Goal: Task Accomplishment & Management: Use online tool/utility

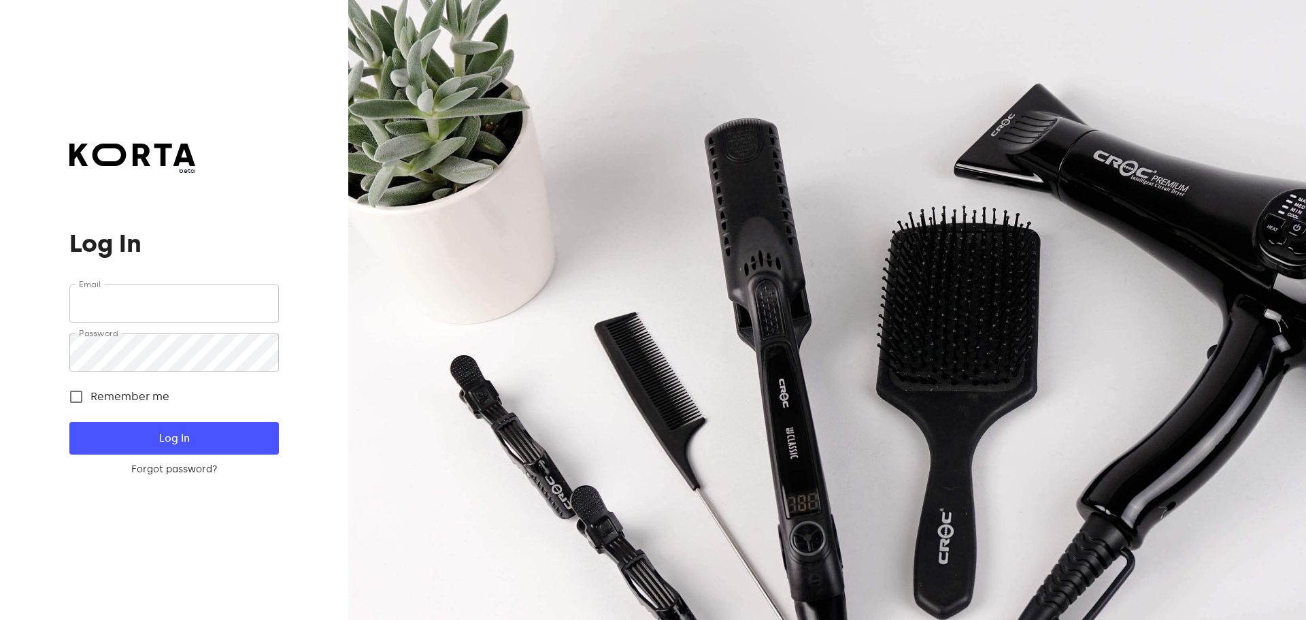
type input "[EMAIL_ADDRESS][DOMAIN_NAME]"
click at [204, 440] on span "Log In" at bounding box center [173, 438] width 165 height 18
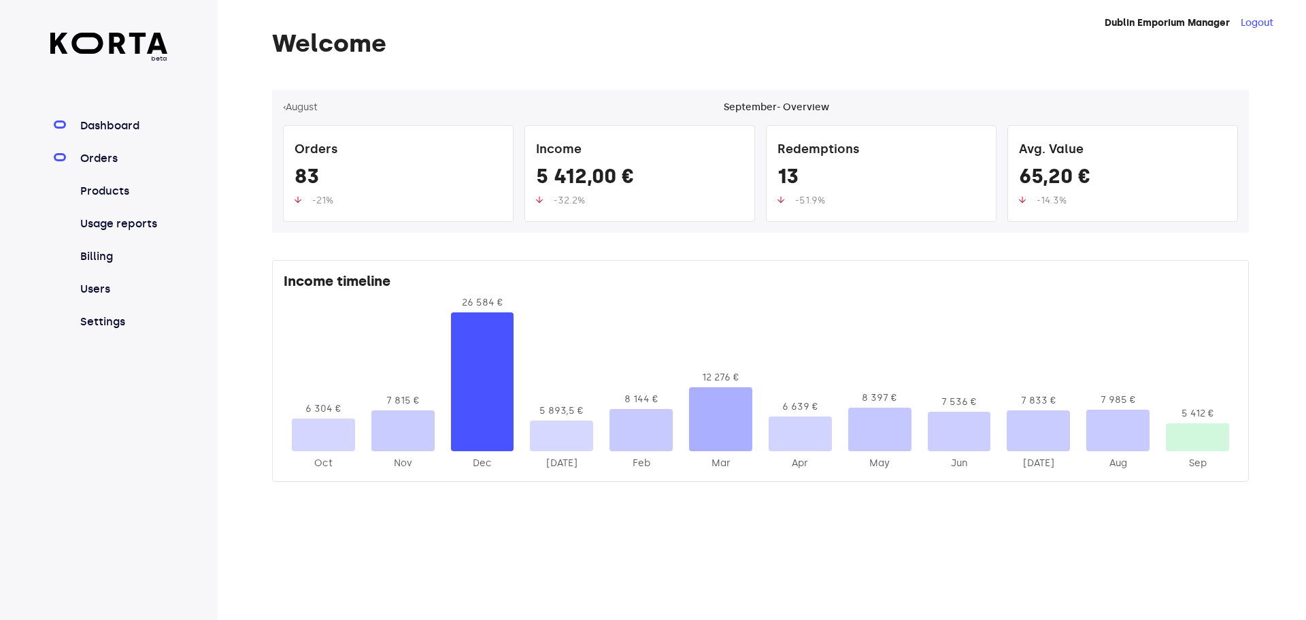
click at [123, 156] on link "Orders" at bounding box center [123, 158] width 90 height 16
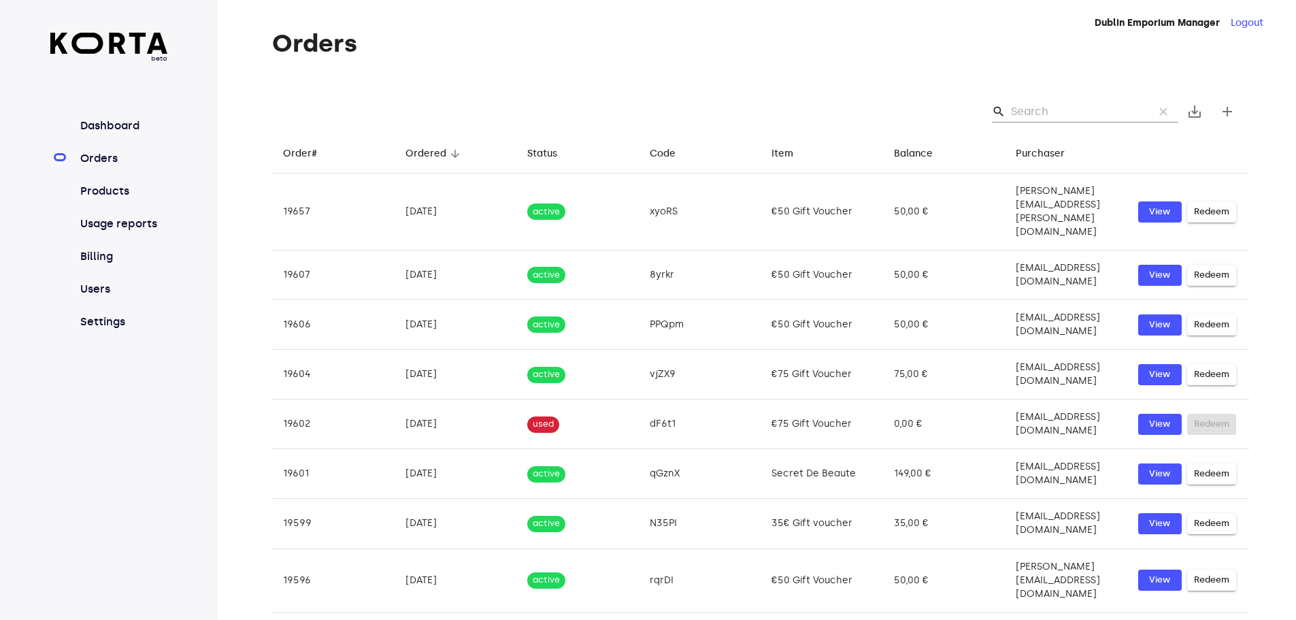
click at [1035, 111] on input "Search" at bounding box center [1077, 112] width 132 height 22
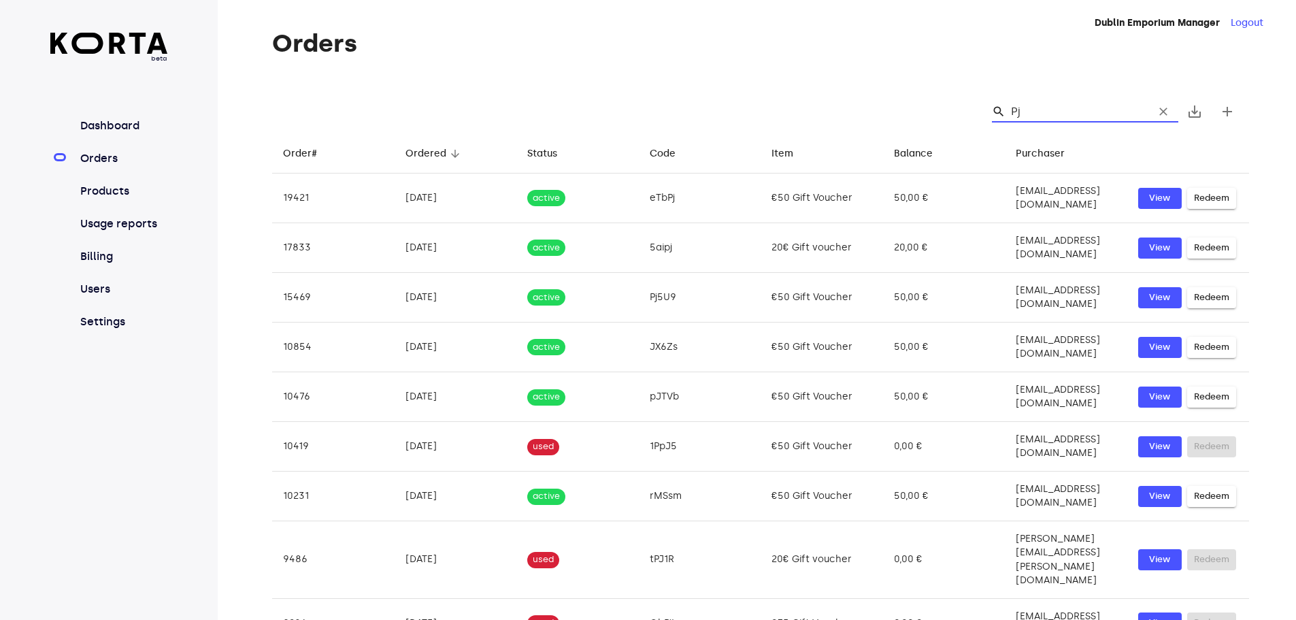
type input "PjY"
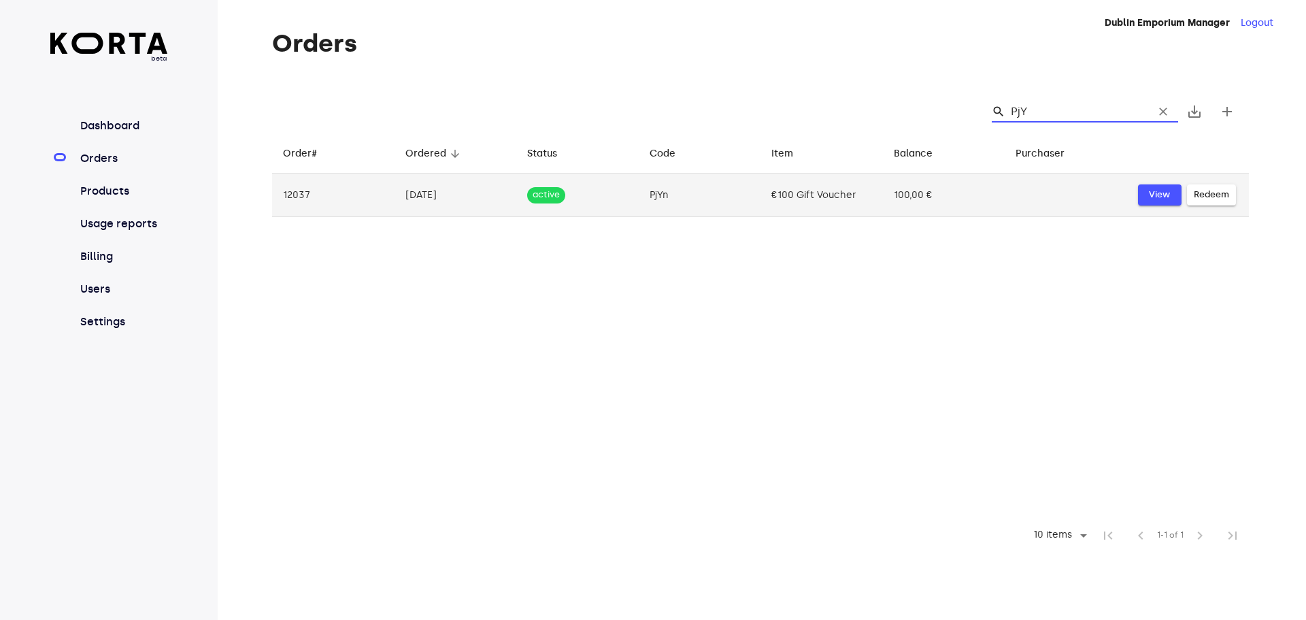
click at [1158, 191] on span "View" at bounding box center [1160, 195] width 30 height 16
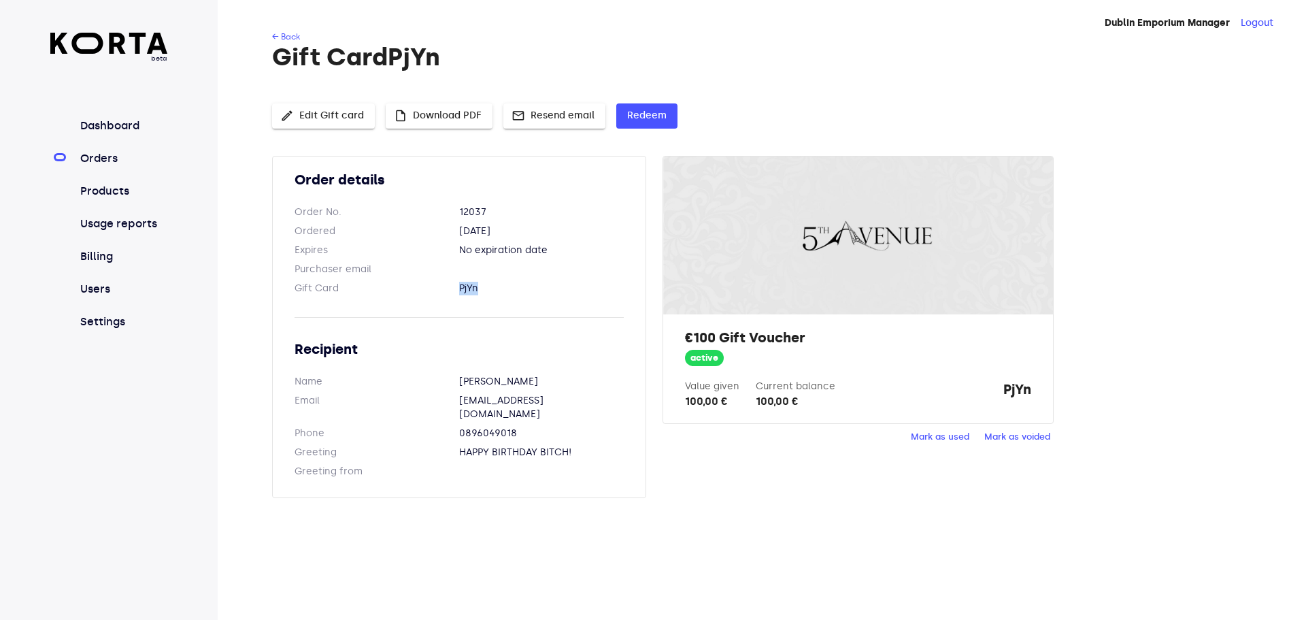
drag, startPoint x: 484, startPoint y: 289, endPoint x: 454, endPoint y: 289, distance: 29.9
click at [454, 289] on dl "Gift Card PjYn" at bounding box center [459, 289] width 329 height 14
copy dl "PjYn"
click at [638, 116] on span "Redeem" at bounding box center [646, 115] width 39 height 17
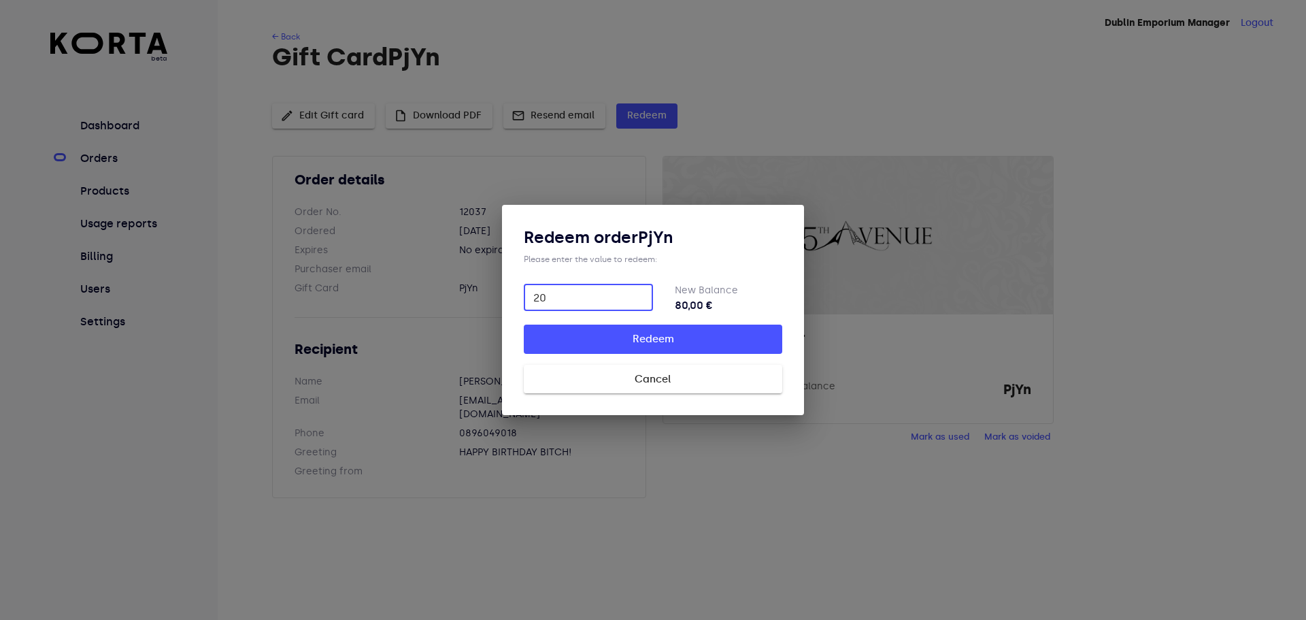
type input "20"
click at [718, 334] on span "Redeem" at bounding box center [653, 339] width 215 height 18
